Goal: Information Seeking & Learning: Learn about a topic

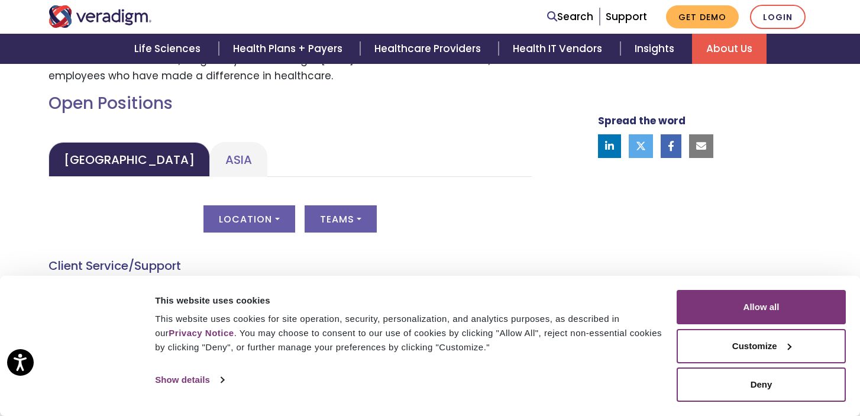
scroll to position [515, 0]
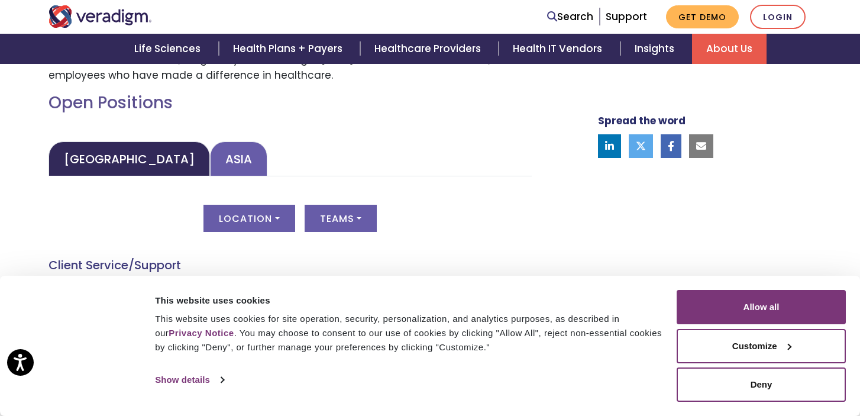
click at [210, 154] on link "Asia" at bounding box center [238, 158] width 57 height 35
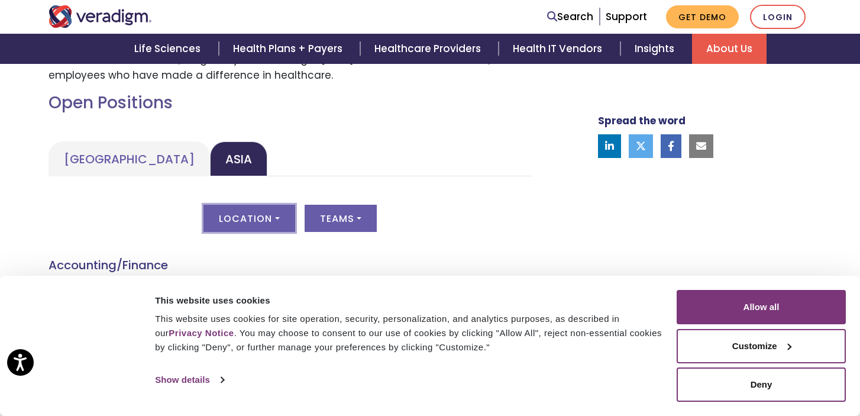
click at [276, 219] on button "Location" at bounding box center [248, 218] width 91 height 27
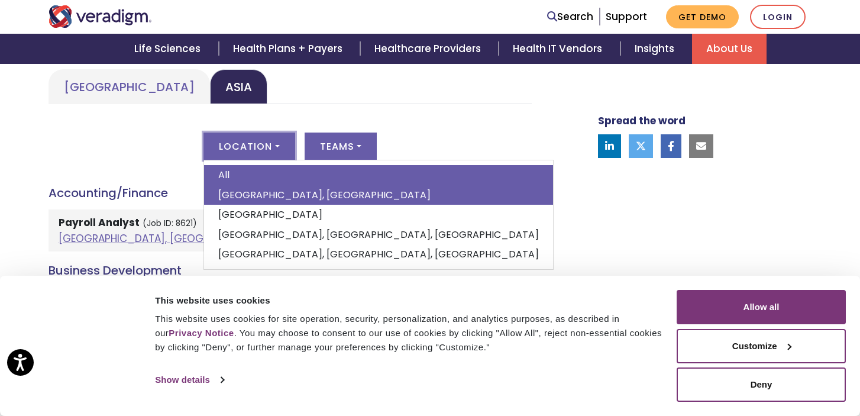
scroll to position [592, 0]
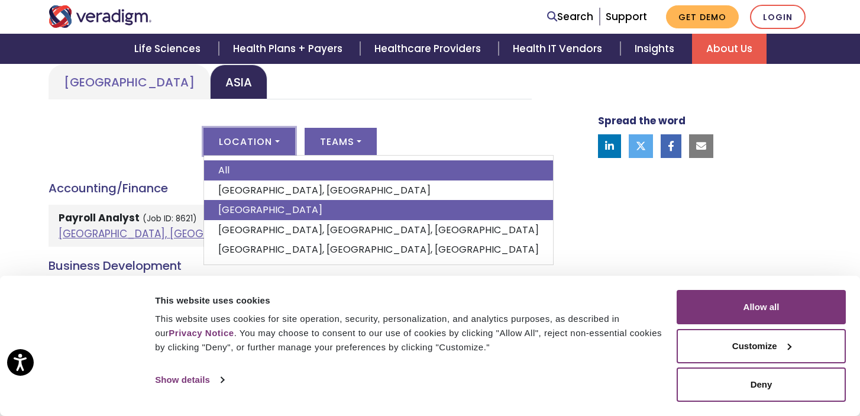
click at [264, 214] on link "[GEOGRAPHIC_DATA]" at bounding box center [378, 210] width 349 height 20
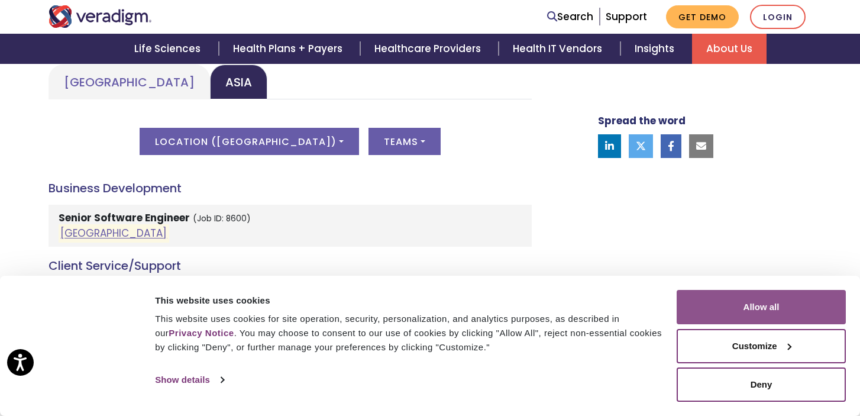
click at [764, 306] on button "Allow all" at bounding box center [761, 307] width 169 height 34
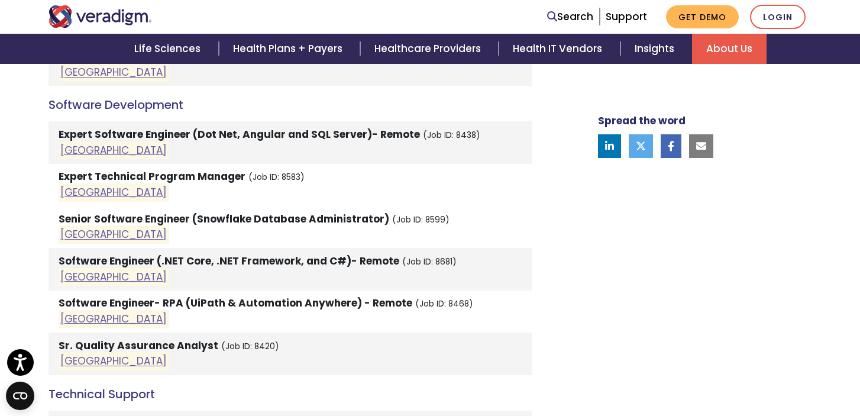
scroll to position [1580, 0]
click at [423, 255] on small "(Job ID: 8681)" at bounding box center [429, 260] width 54 height 11
click at [437, 255] on small "(Job ID: 8681)" at bounding box center [429, 260] width 54 height 11
copy small "8681"
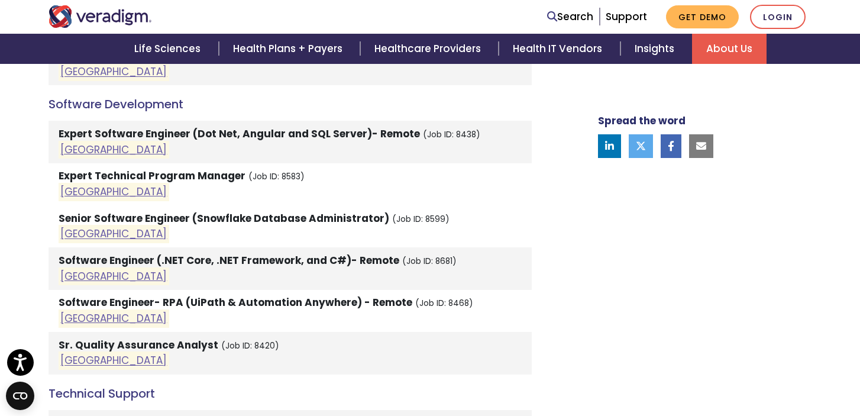
click at [442, 206] on li "Senior Software Engineer (Snowflake Database Administrator) (Job ID: 8599) [GEO…" at bounding box center [289, 226] width 483 height 42
click at [434, 255] on small "(Job ID: 8681)" at bounding box center [429, 260] width 54 height 11
copy small "8681"
click at [139, 253] on strong "Software Engineer (.NET Core, .NET Framework, and C#)- Remote" at bounding box center [229, 260] width 341 height 14
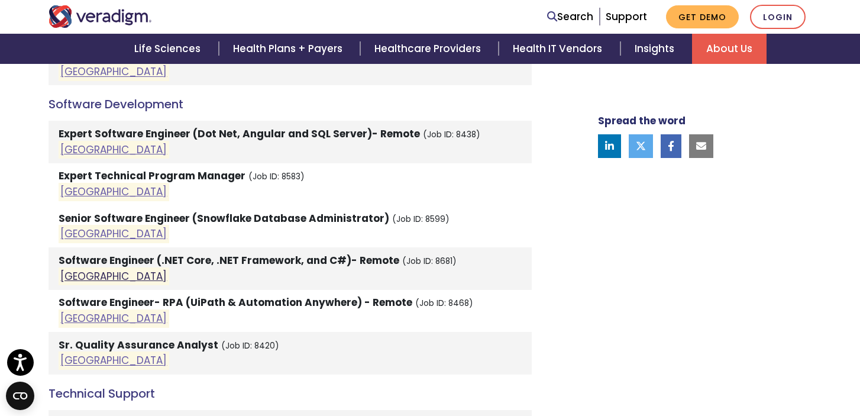
click at [80, 269] on link "[GEOGRAPHIC_DATA]" at bounding box center [113, 276] width 106 height 14
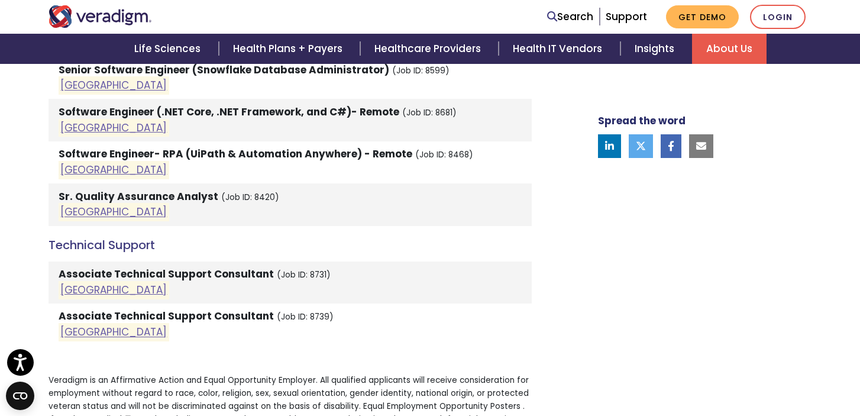
scroll to position [1735, 0]
